Goal: Task Accomplishment & Management: Manage account settings

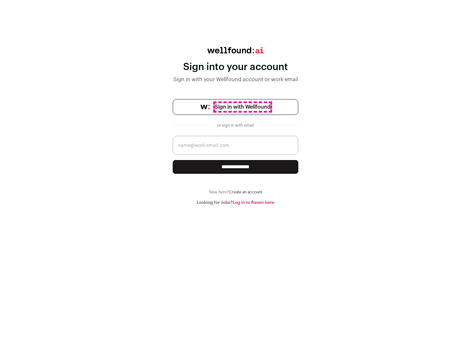
click at [242, 107] on span "Sign in with Wellfound" at bounding box center [243, 107] width 56 height 8
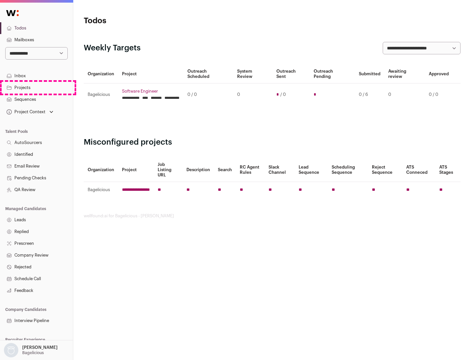
click at [36, 87] on link "Projects" at bounding box center [36, 88] width 73 height 12
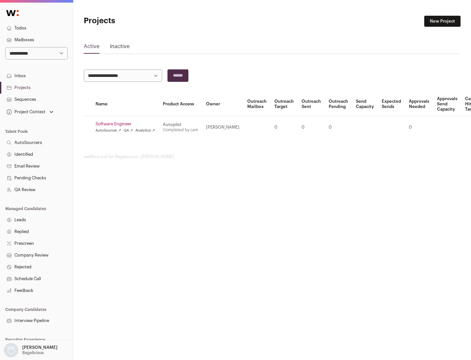
click at [127, 124] on link "Software Engineer" at bounding box center [125, 123] width 60 height 5
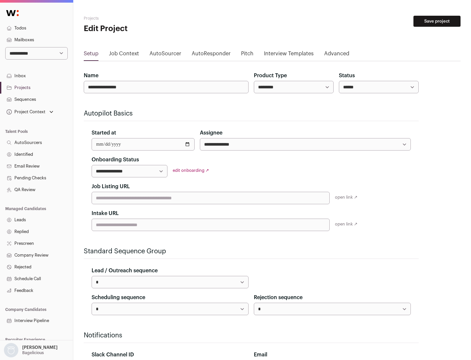
click at [437, 21] on button "Save project" at bounding box center [436, 21] width 47 height 11
